Goal: Task Accomplishment & Management: Manage account settings

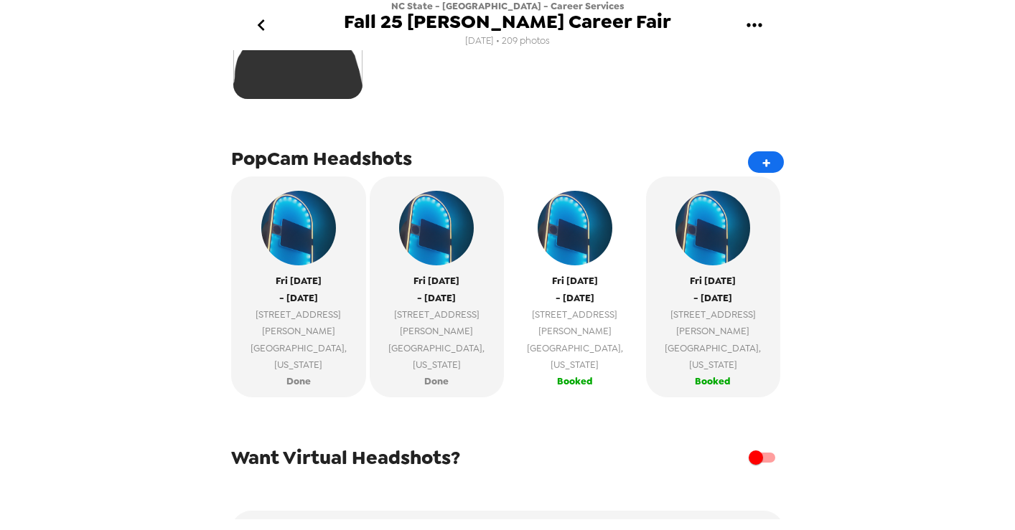
scroll to position [412, 0]
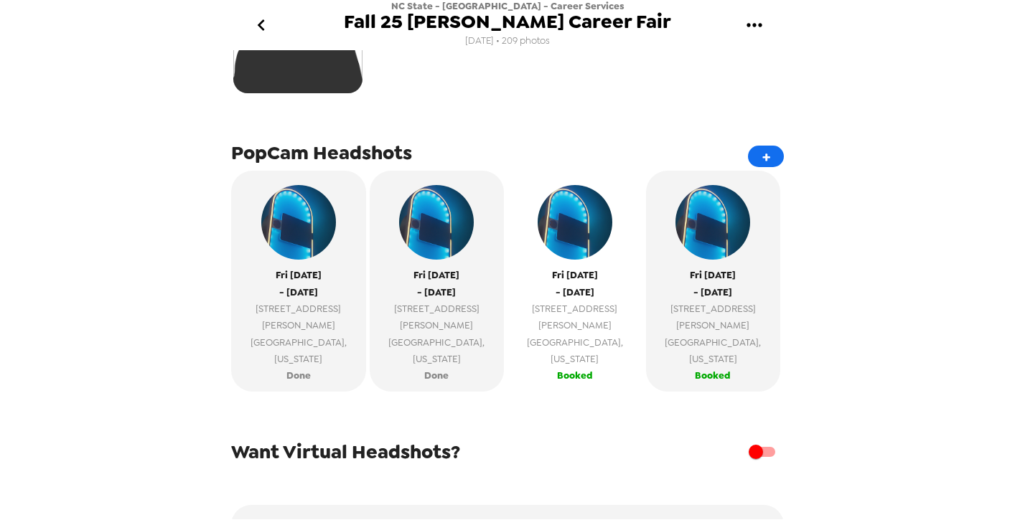
click at [564, 281] on span "[DATE]" at bounding box center [575, 275] width 46 height 17
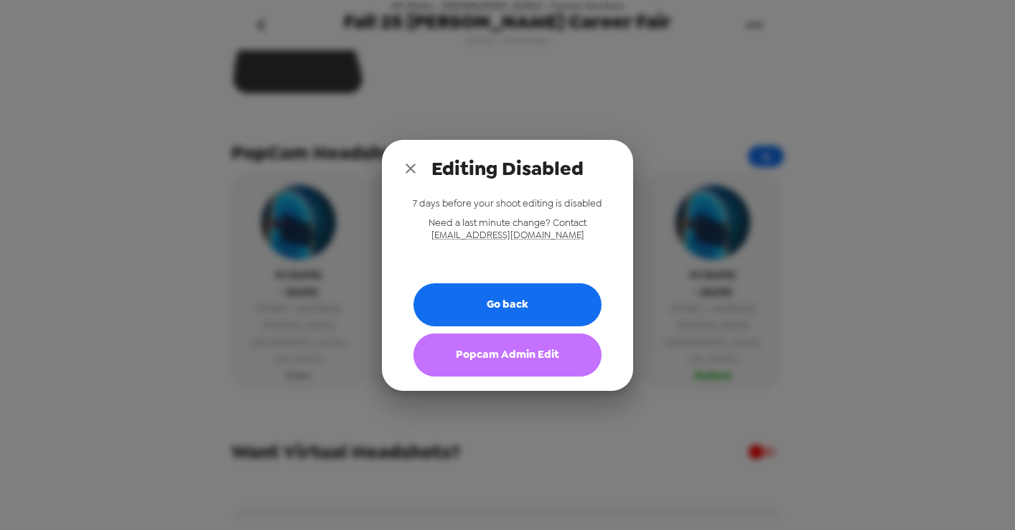
click at [507, 343] on button "Popcam Admin Edit" at bounding box center [507, 355] width 188 height 43
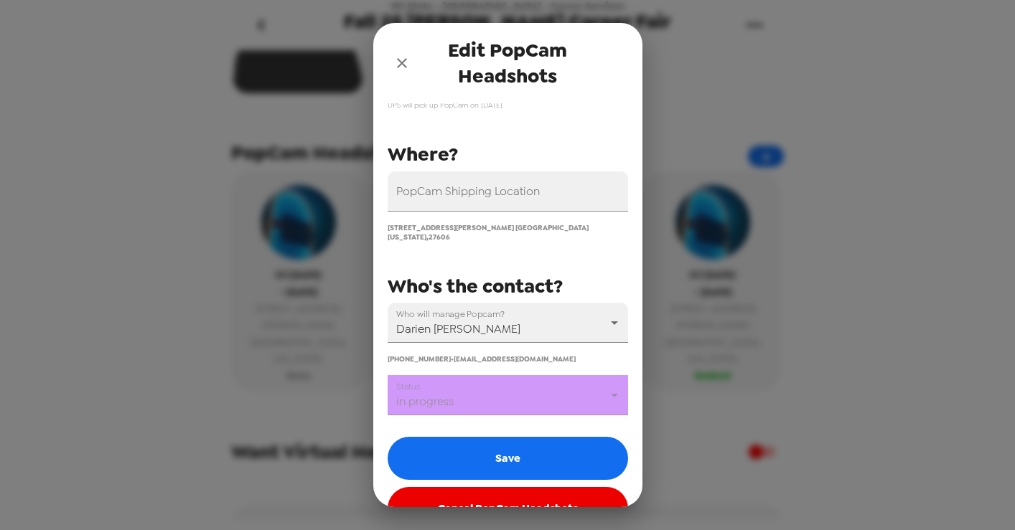
scroll to position [156, 0]
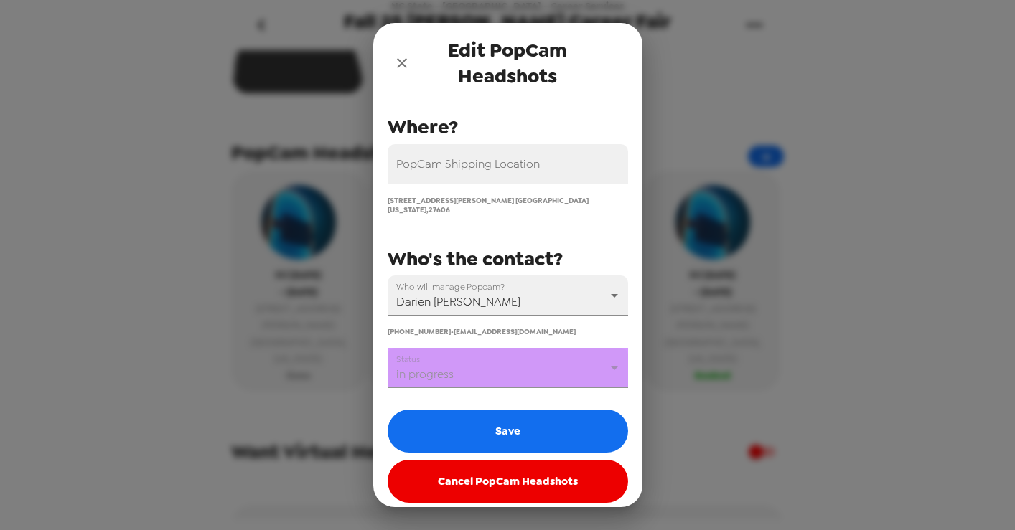
click at [517, 366] on body "NC State - [GEOGRAPHIC_DATA] - Career Services Fall 25 [PERSON_NAME] Career Fai…" at bounding box center [507, 265] width 1015 height 530
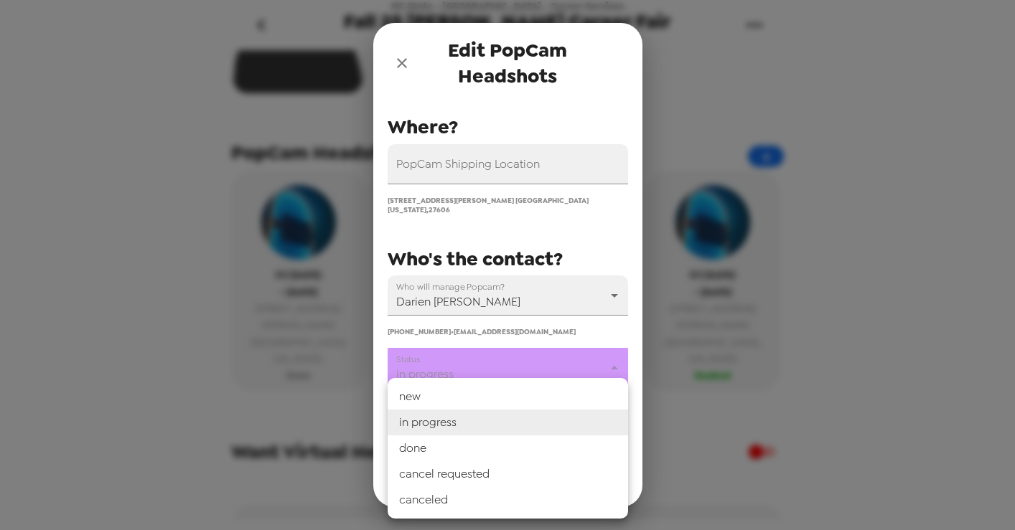
click at [479, 448] on li "done" at bounding box center [507, 449] width 240 height 26
type input "done"
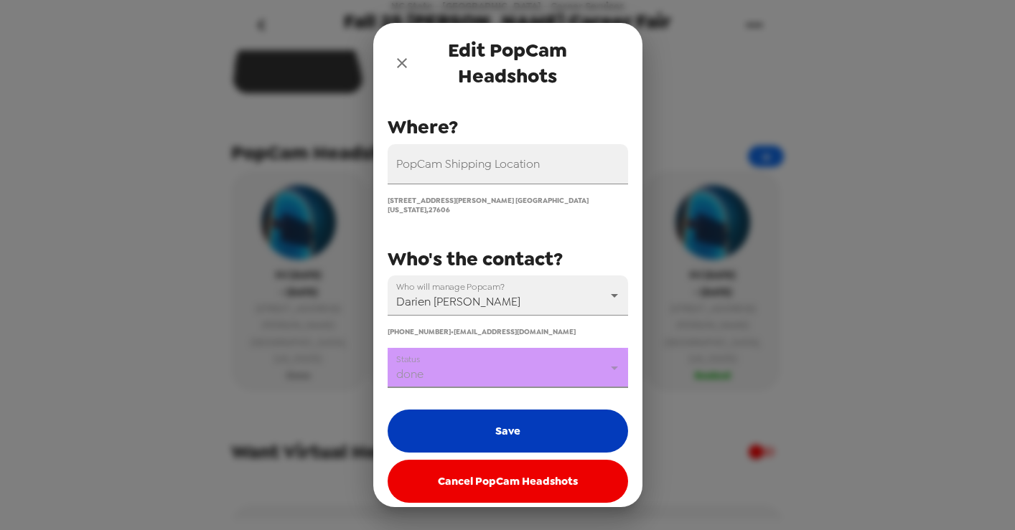
click at [486, 428] on button "Save" at bounding box center [507, 431] width 240 height 43
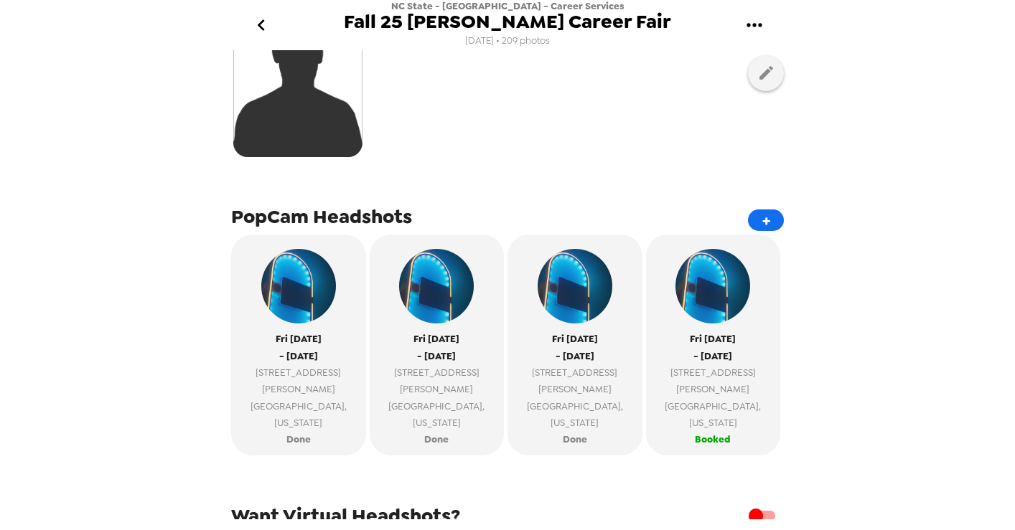
scroll to position [354, 0]
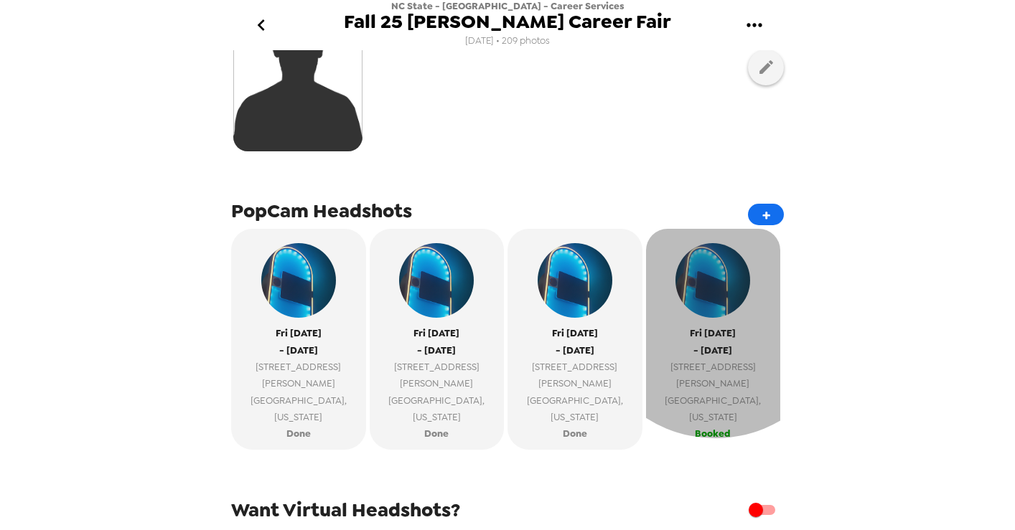
click at [699, 311] on img "button" at bounding box center [712, 280] width 75 height 75
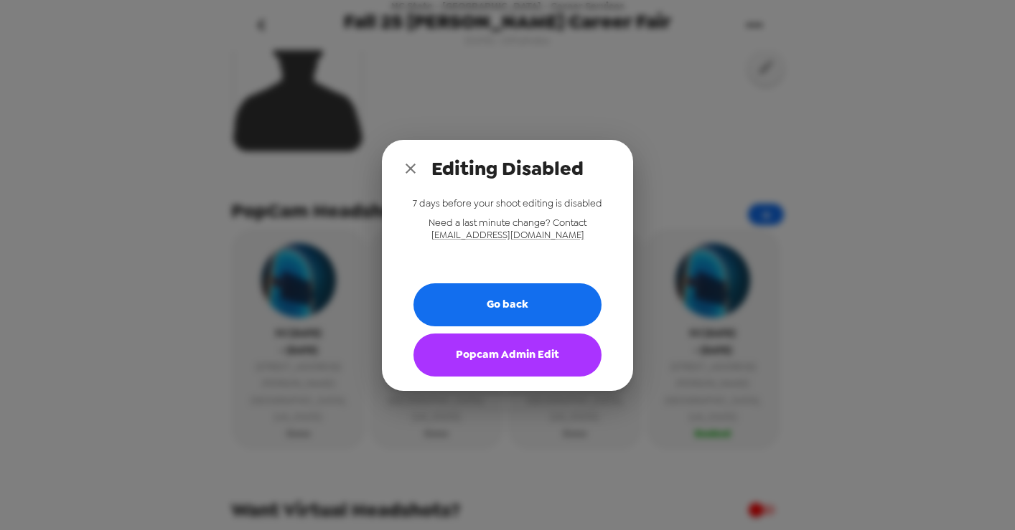
click at [504, 357] on button "Popcam Admin Edit" at bounding box center [507, 355] width 188 height 43
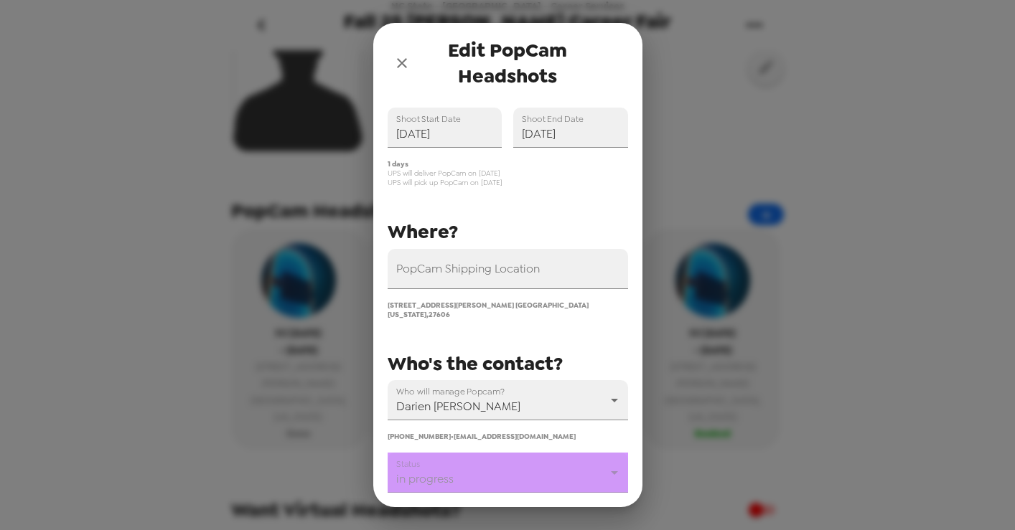
scroll to position [156, 0]
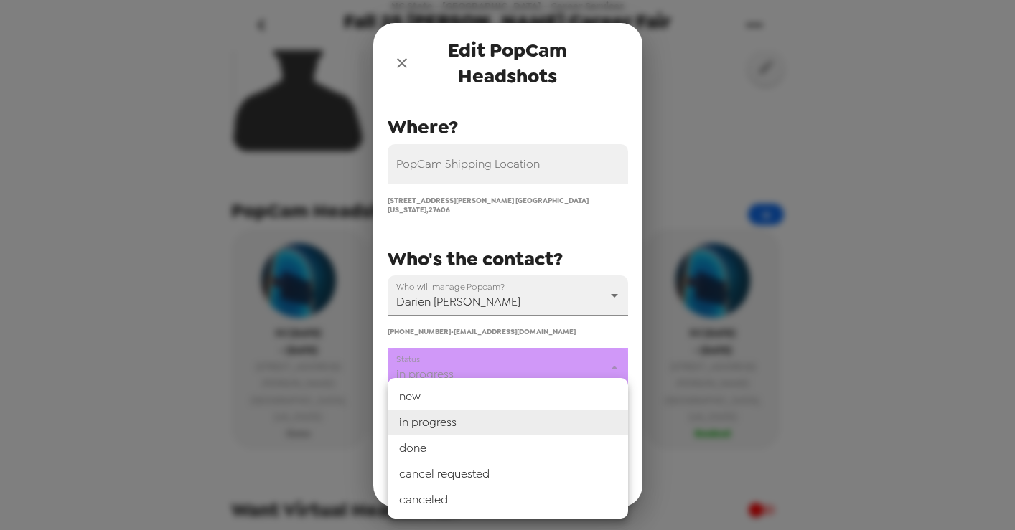
click at [524, 354] on body "NC State - Poole - Career Services Fall 25 Poole Career Fair 8/26/25 • 209 phot…" at bounding box center [507, 265] width 1015 height 530
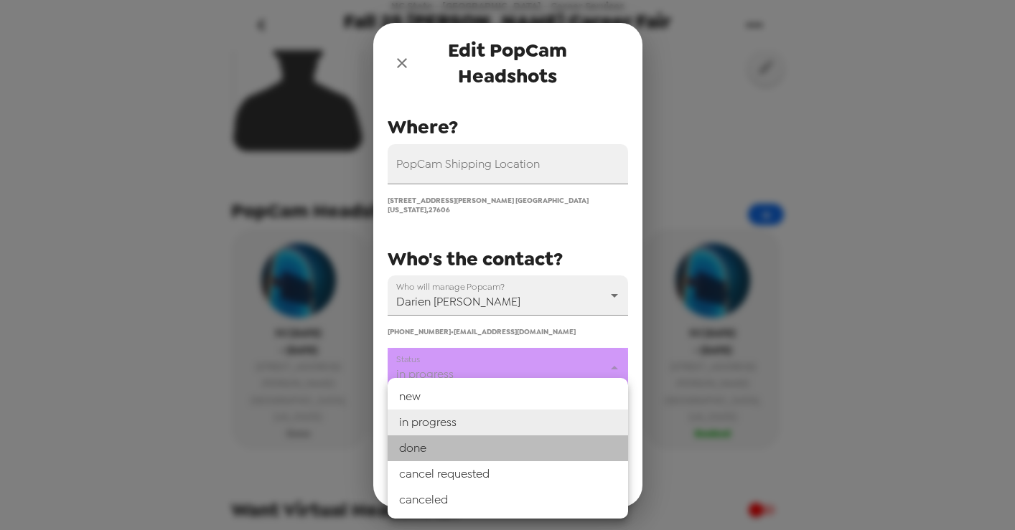
click at [459, 442] on li "done" at bounding box center [507, 449] width 240 height 26
type input "done"
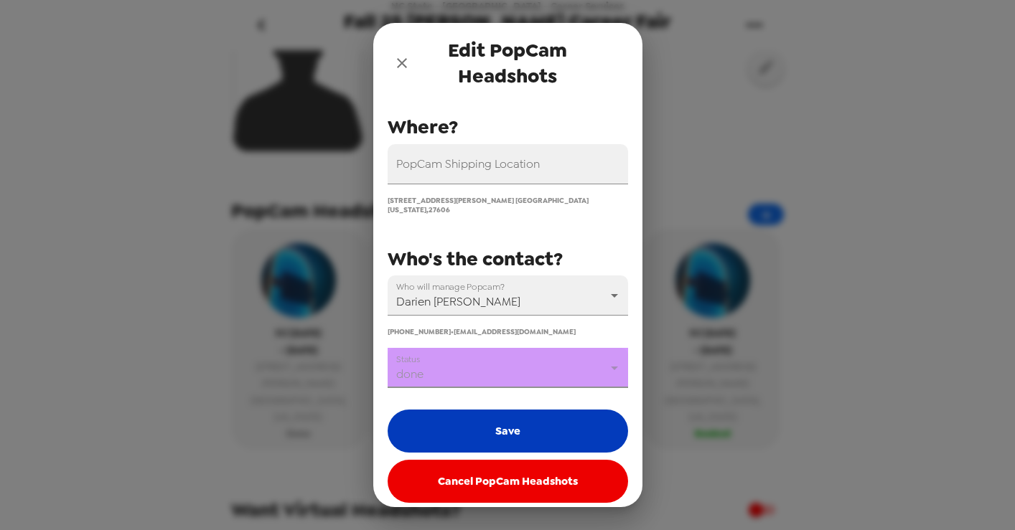
click at [491, 421] on button "Save" at bounding box center [507, 431] width 240 height 43
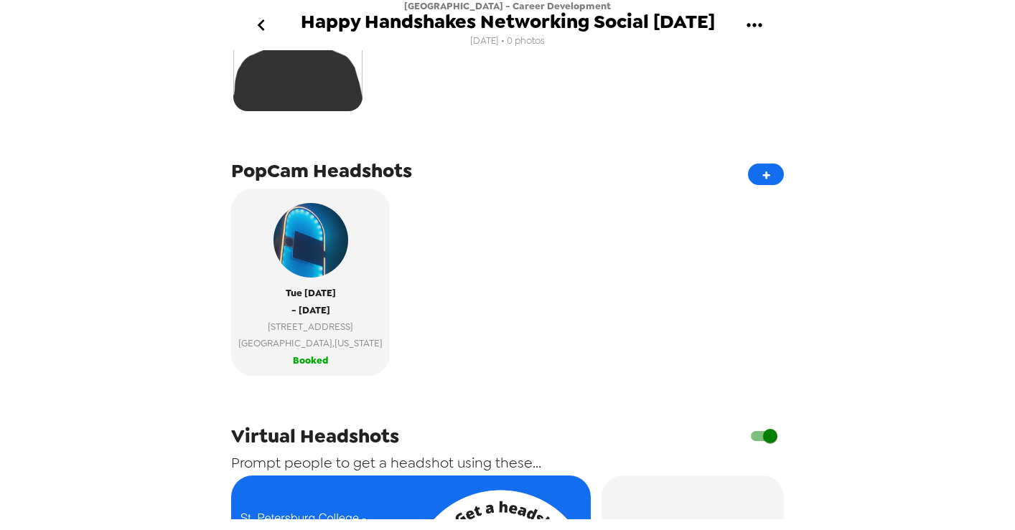
scroll to position [241, 0]
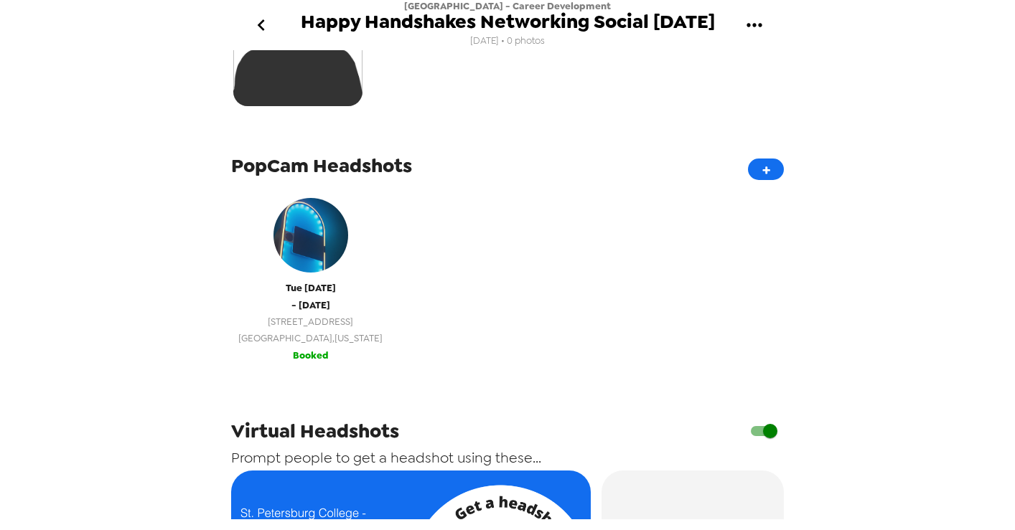
click at [316, 293] on span "[DATE]" at bounding box center [311, 288] width 50 height 17
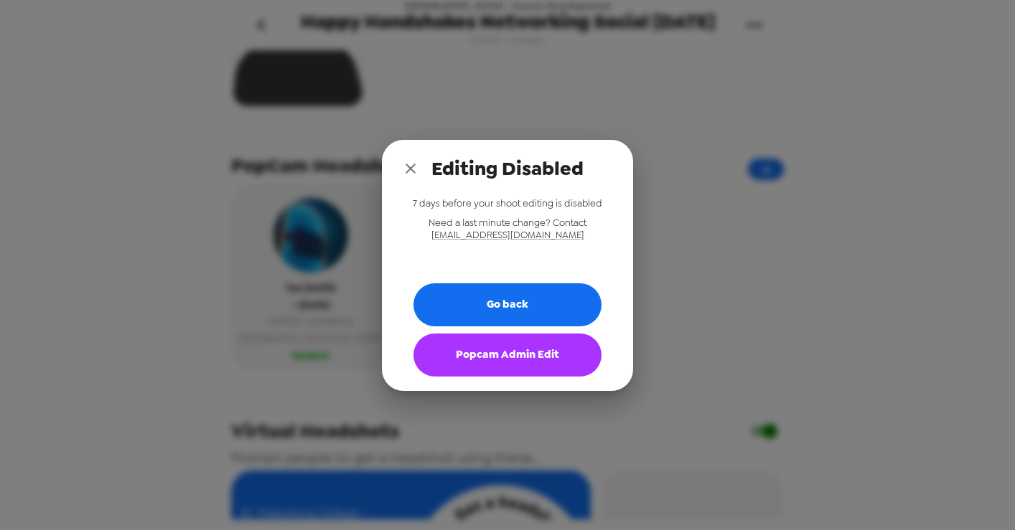
click at [451, 349] on button "Popcam Admin Edit" at bounding box center [507, 355] width 188 height 43
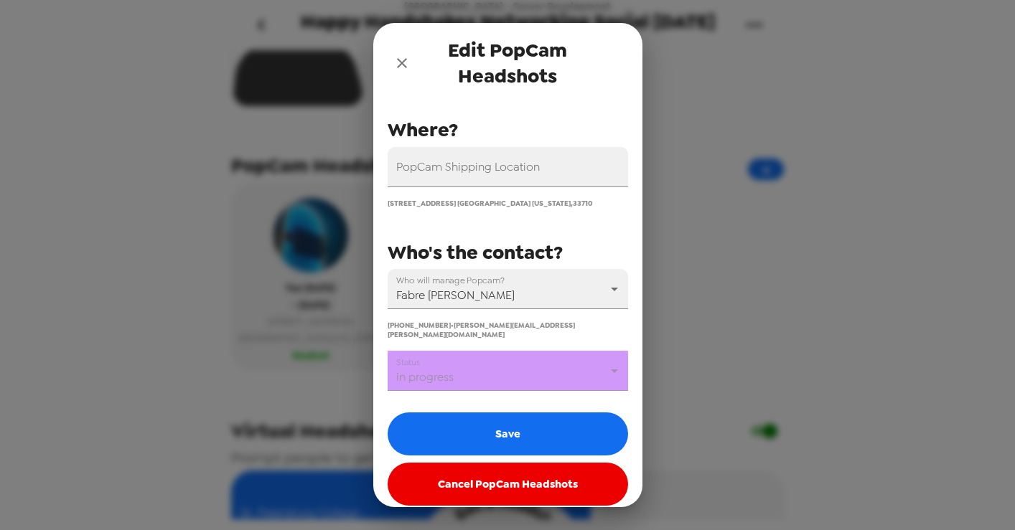
scroll to position [156, 0]
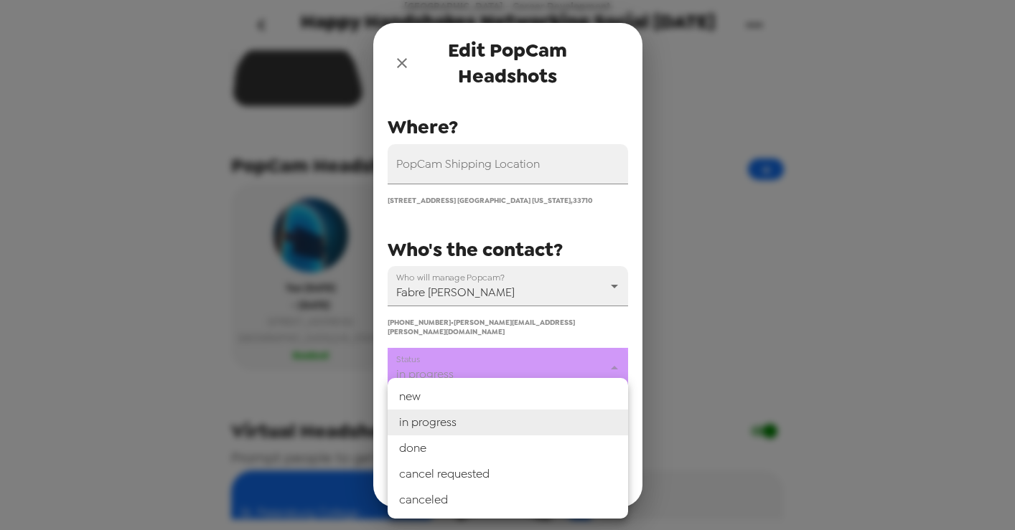
click at [525, 358] on body "[GEOGRAPHIC_DATA] - Career Development Happy Handshakes Networking Social [DATE…" at bounding box center [507, 265] width 1015 height 530
click at [692, 299] on div at bounding box center [507, 265] width 1015 height 530
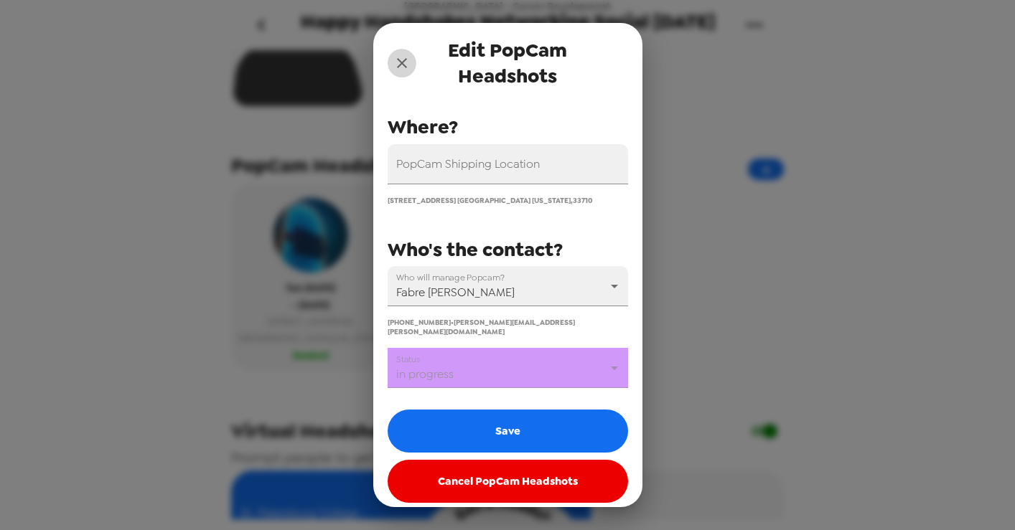
click at [398, 55] on icon "close" at bounding box center [401, 63] width 17 height 17
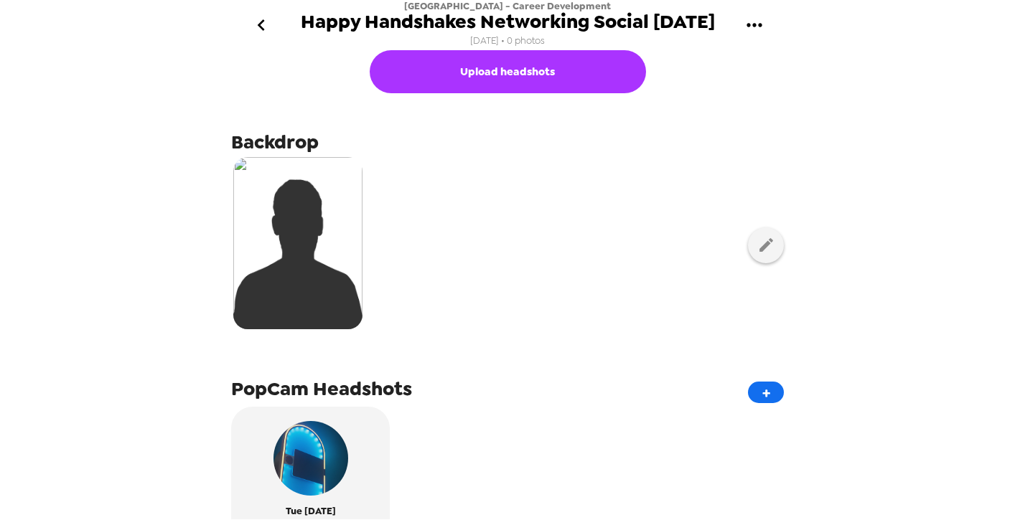
scroll to position [14, 0]
